Goal: Information Seeking & Learning: Learn about a topic

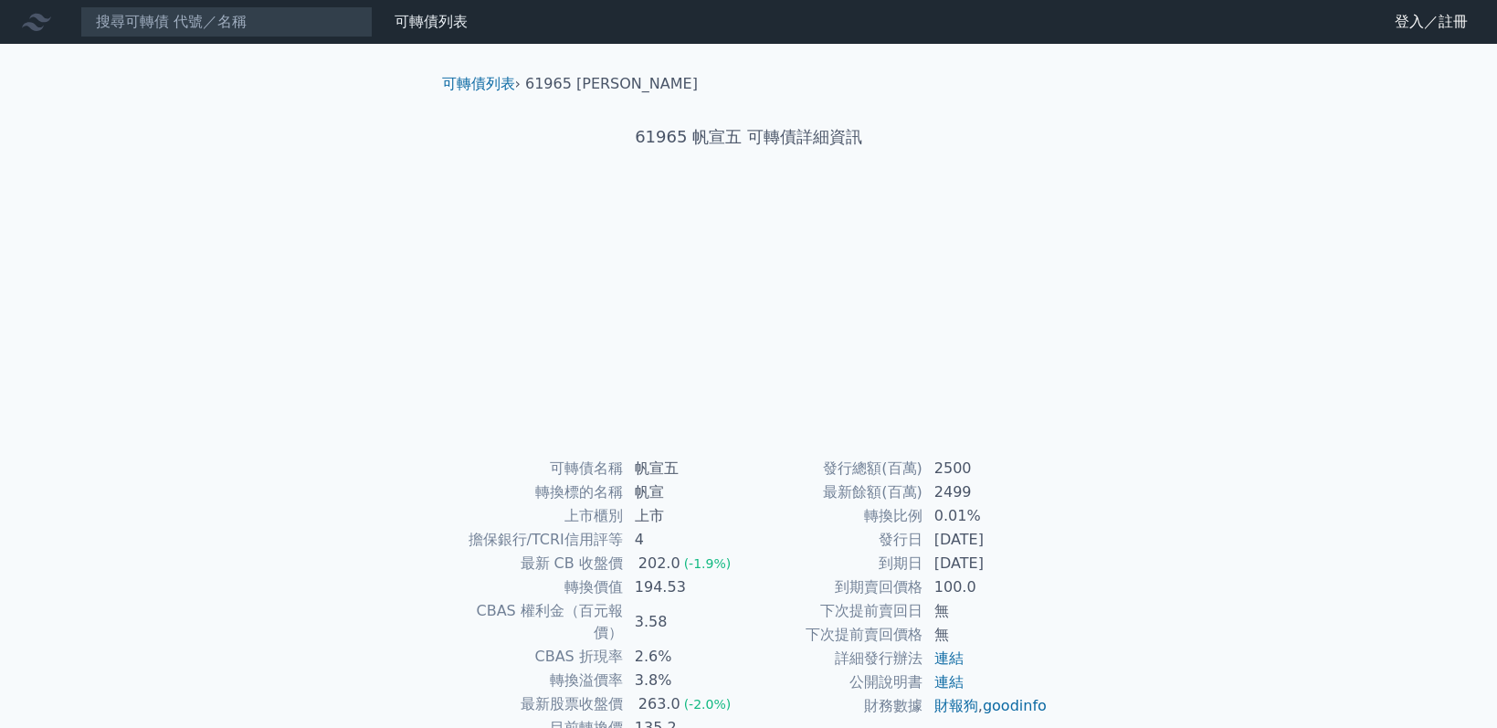
scroll to position [117, 0]
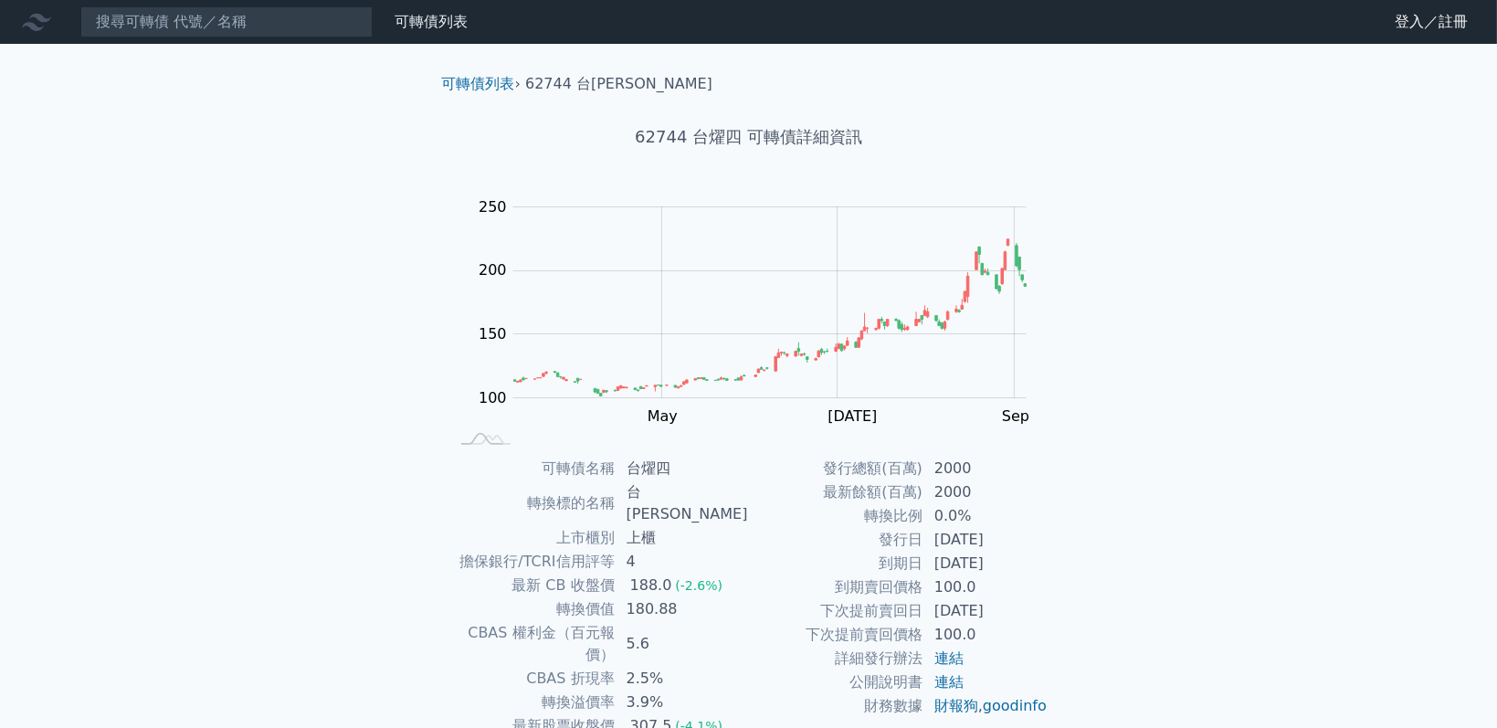
scroll to position [117, 0]
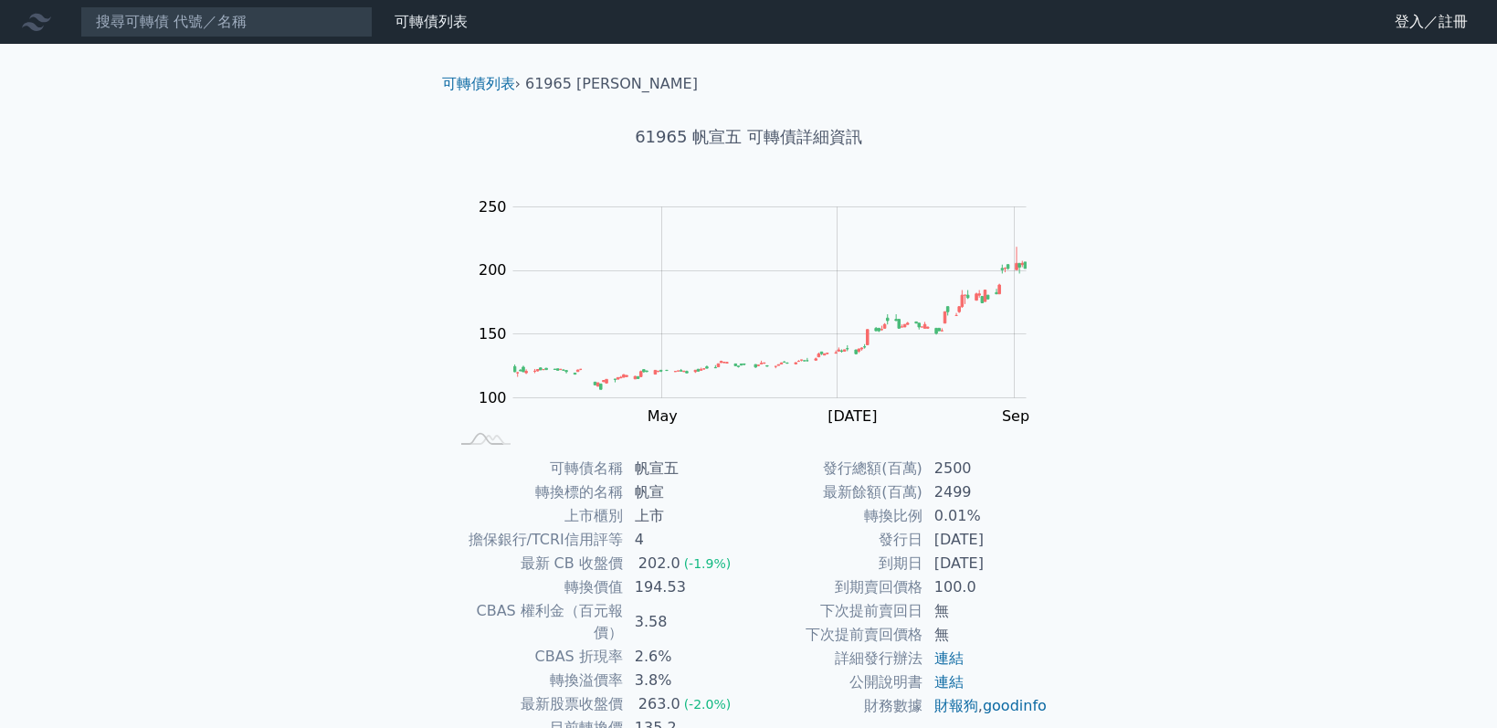
scroll to position [117, 0]
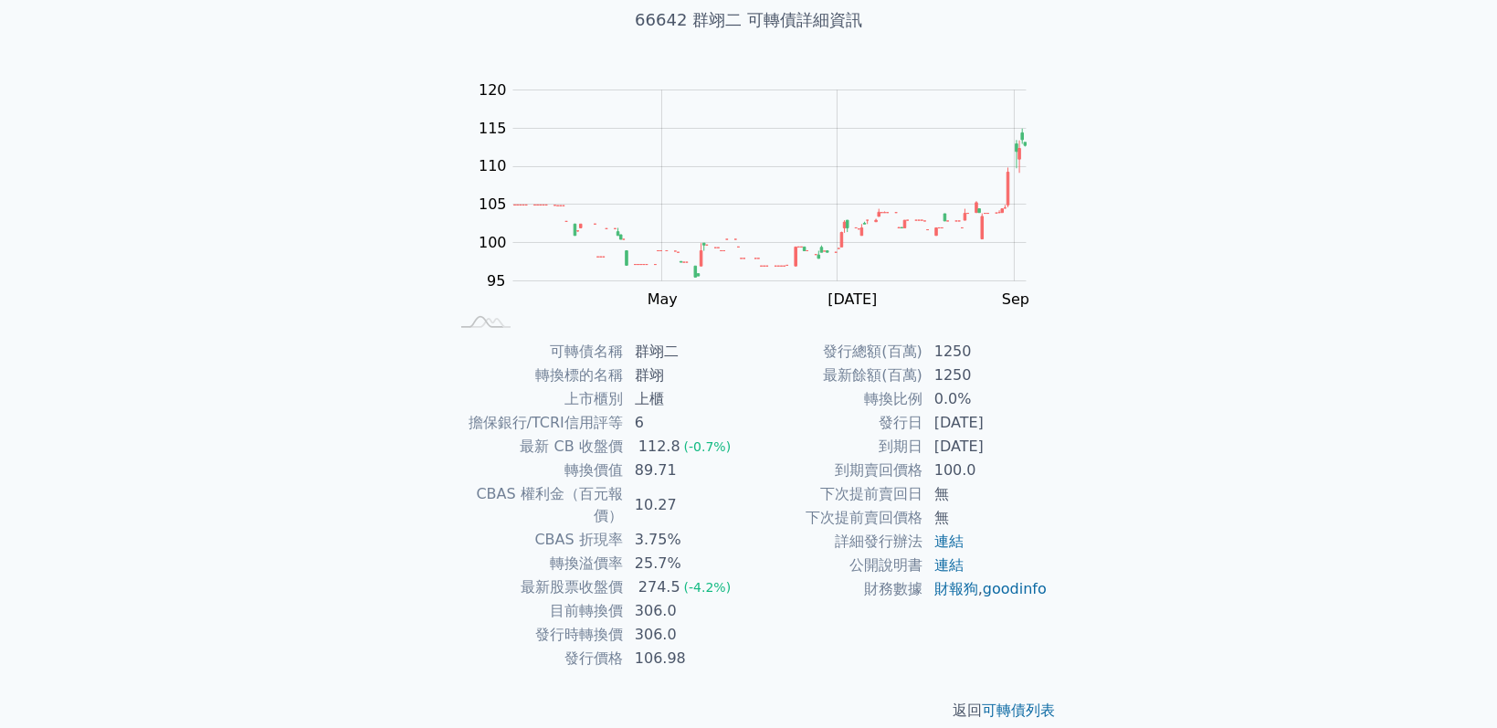
scroll to position [117, 0]
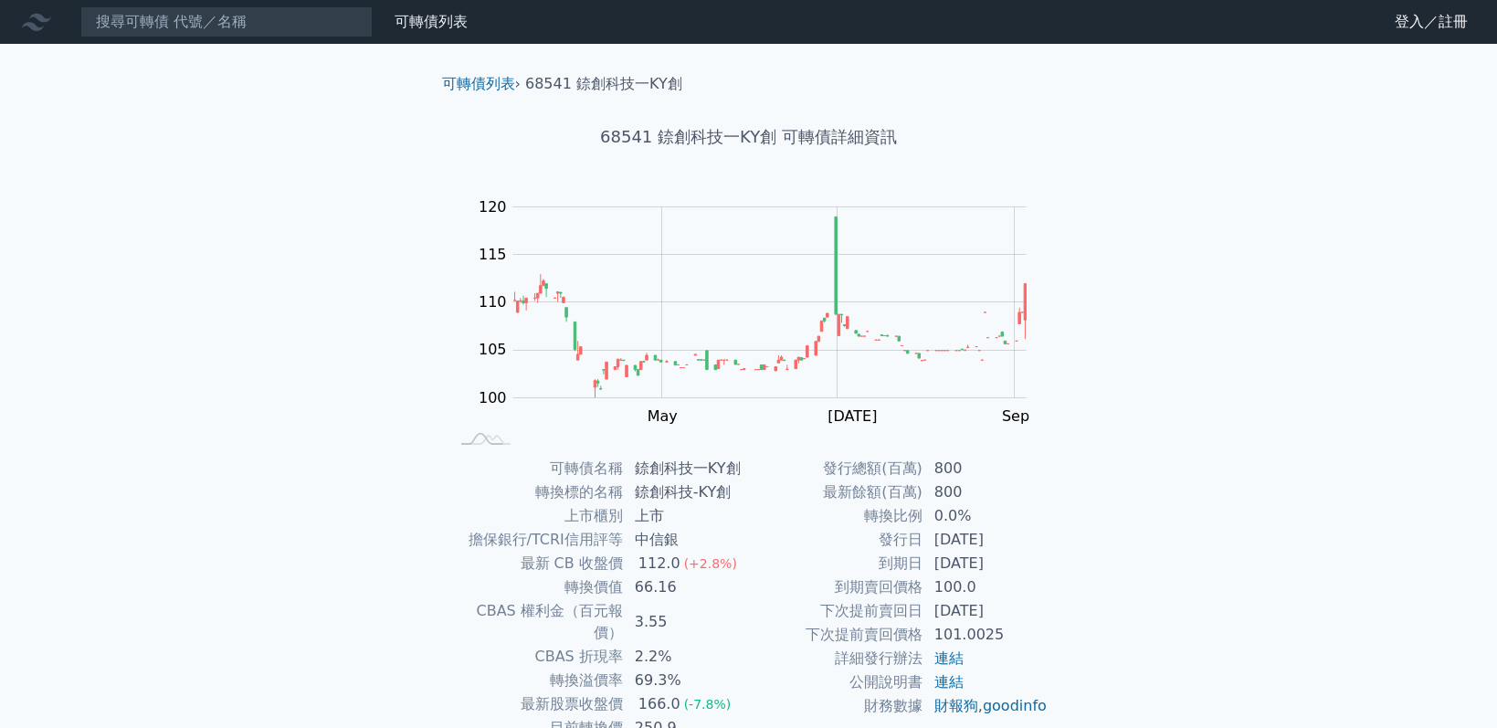
scroll to position [117, 0]
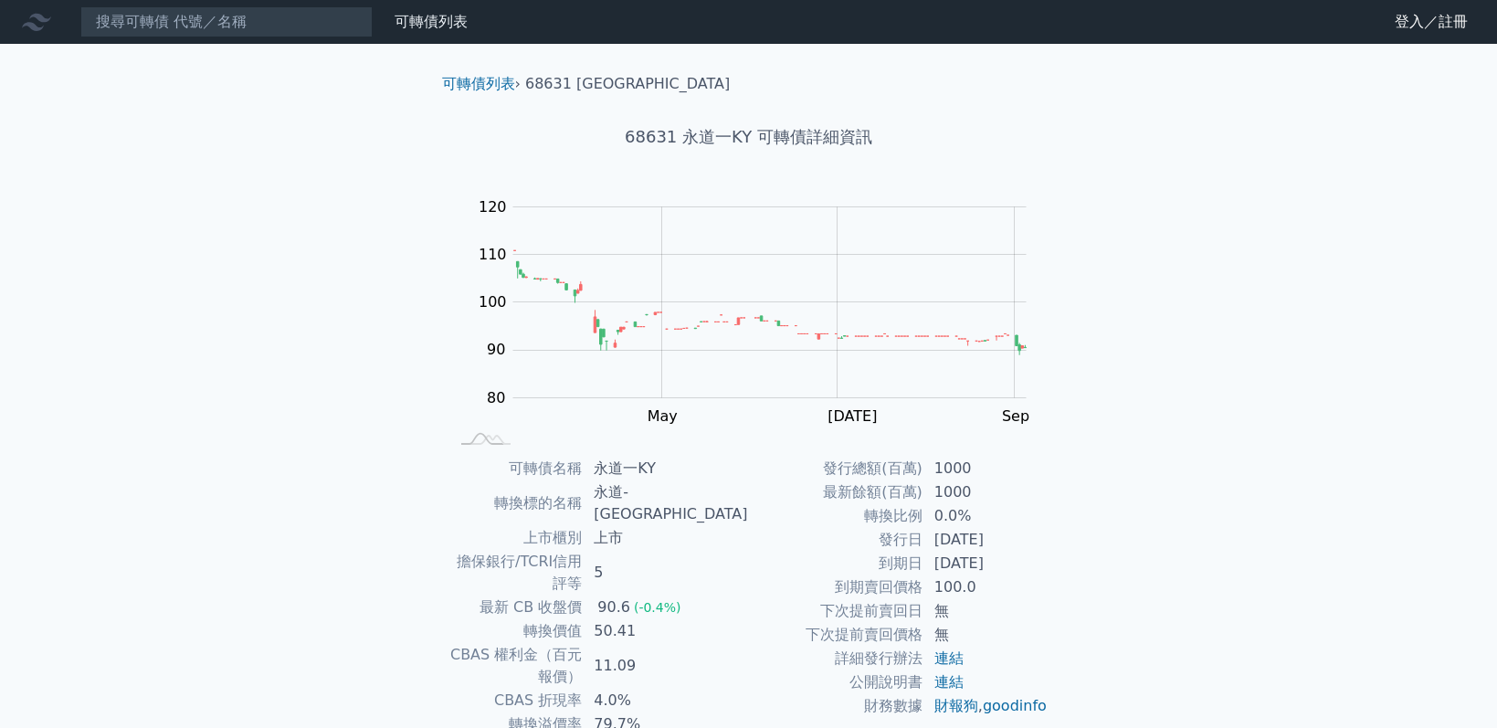
scroll to position [117, 0]
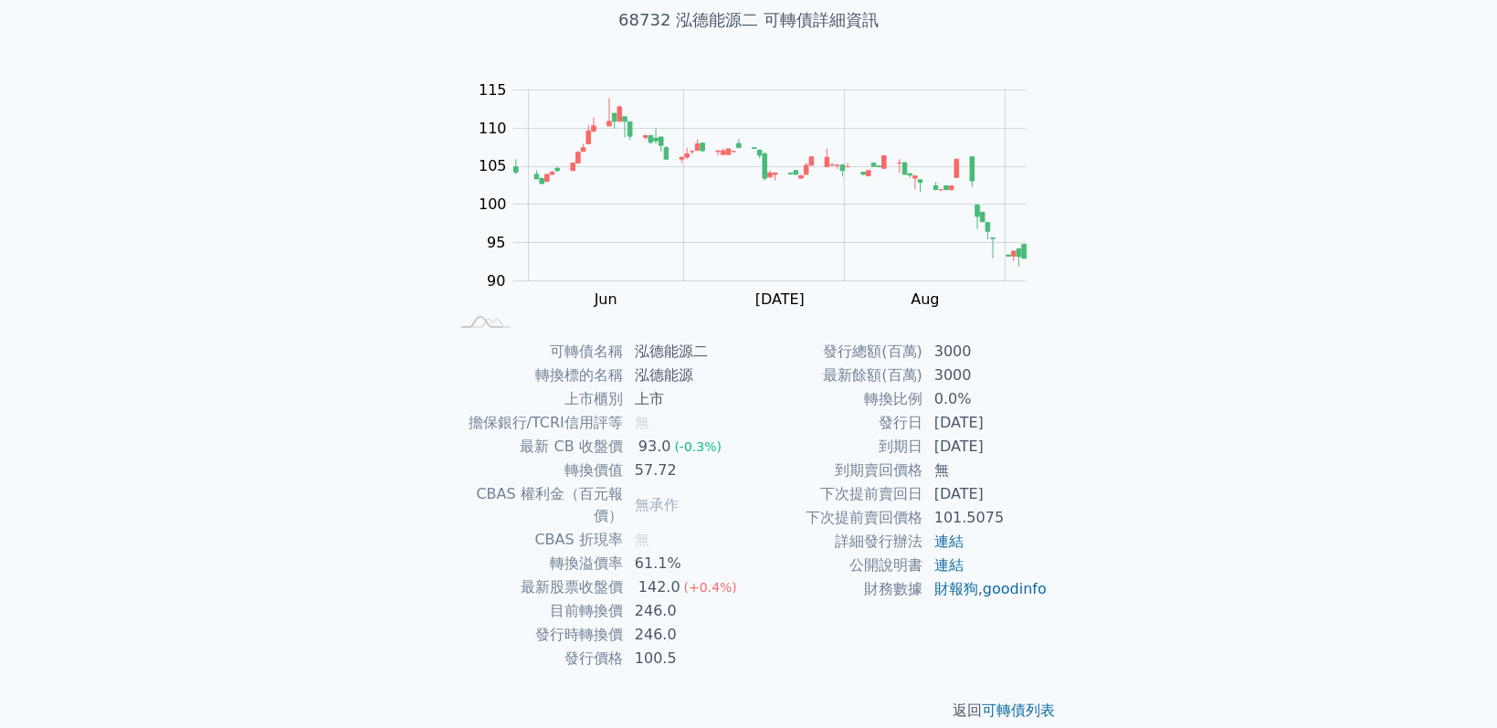
scroll to position [117, 0]
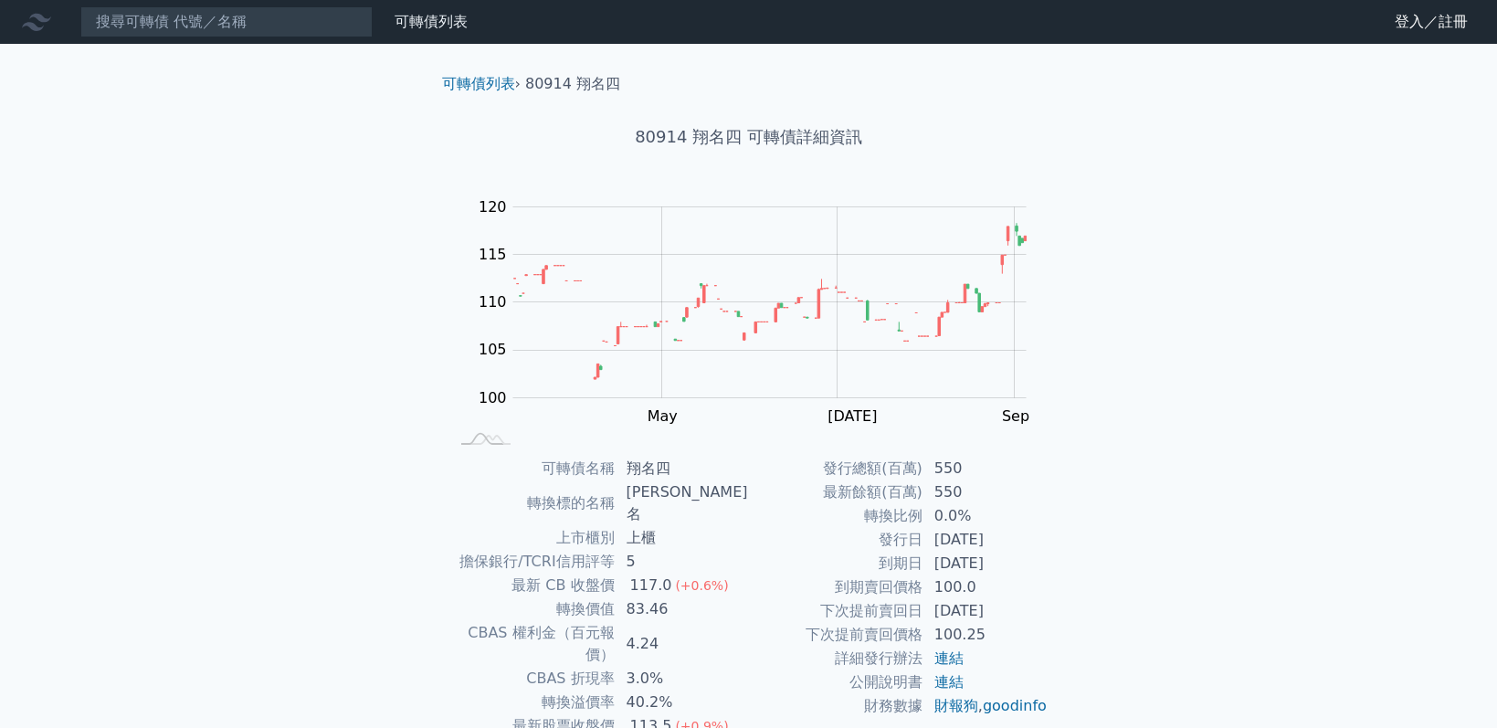
scroll to position [117, 0]
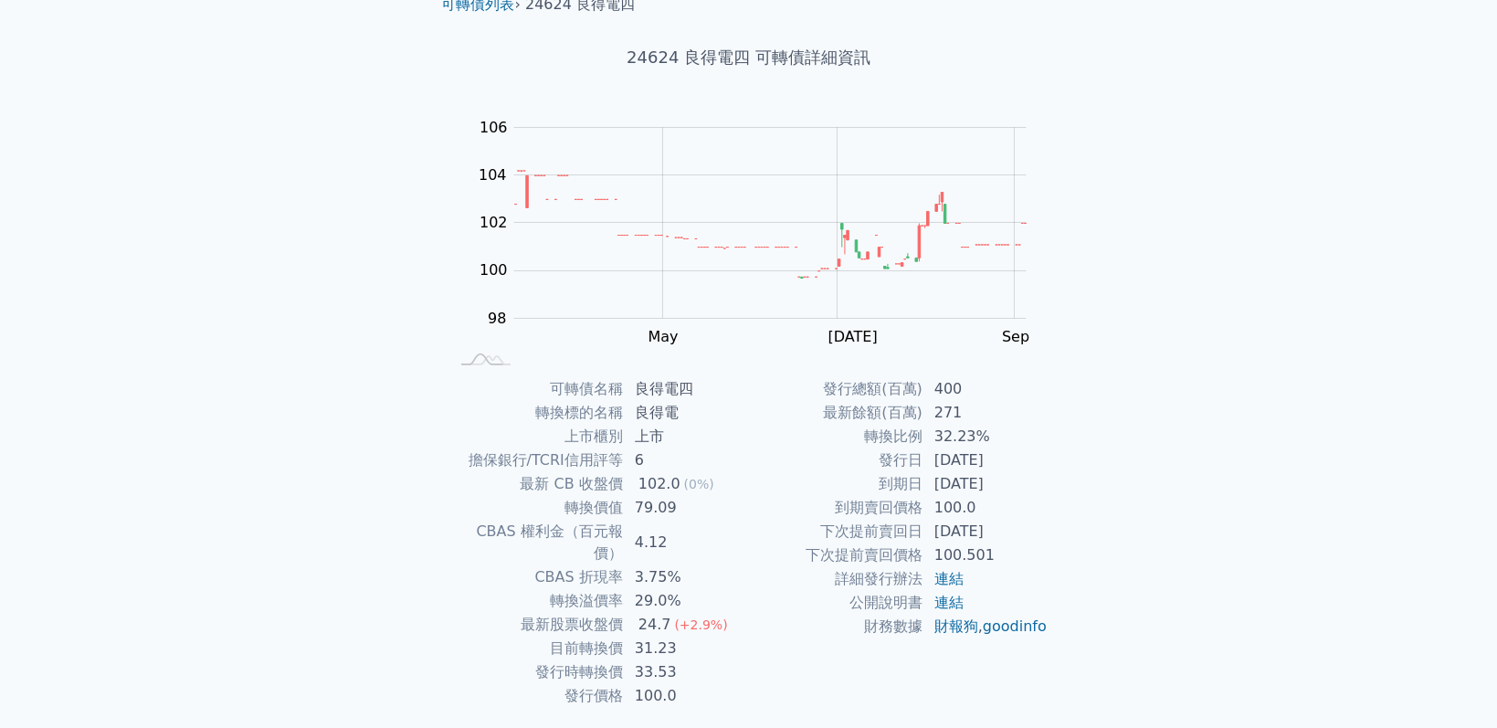
scroll to position [117, 0]
